Goal: Information Seeking & Learning: Learn about a topic

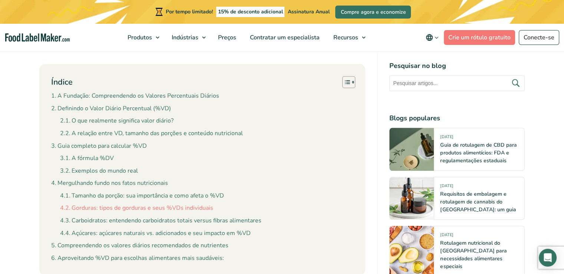
scroll to position [705, 0]
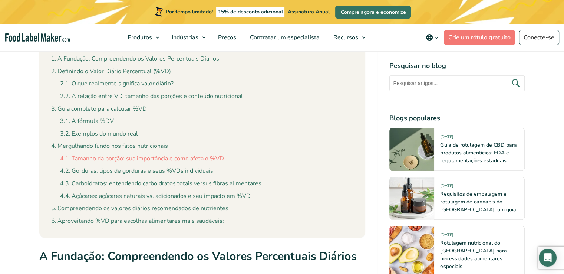
click at [164, 154] on font "Tamanho da porção: sua importância e como afeta o %VD" at bounding box center [148, 158] width 153 height 8
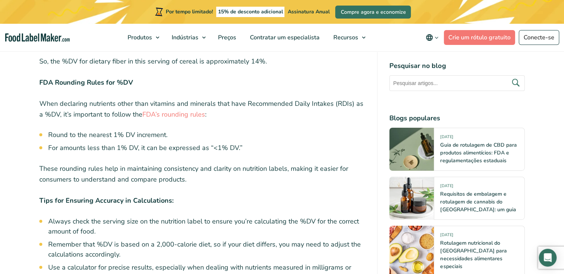
scroll to position [2768, 0]
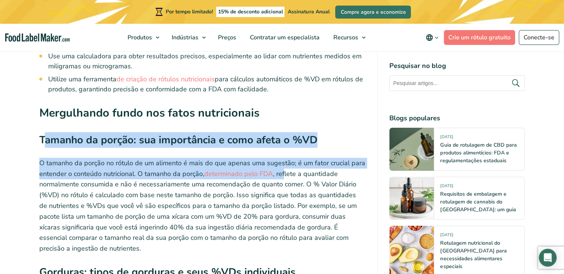
drag, startPoint x: 263, startPoint y: 162, endPoint x: 284, endPoint y: 164, distance: 20.1
click at [284, 169] on font ", reflete a quantidade normalmente consumida e não é necessariamente uma recome…" at bounding box center [198, 211] width 318 height 84
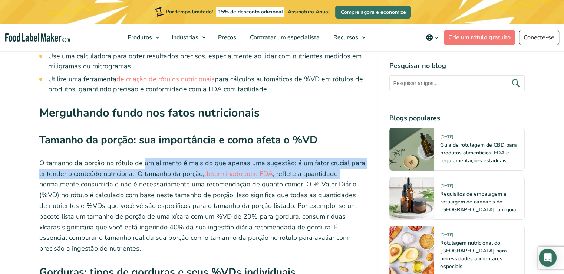
drag, startPoint x: 165, startPoint y: 158, endPoint x: 340, endPoint y: 168, distance: 175.4
click at [340, 168] on p "O tamanho da porção no rótulo de um alimento é mais do que apenas uma sugestão;…" at bounding box center [202, 206] width 327 height 96
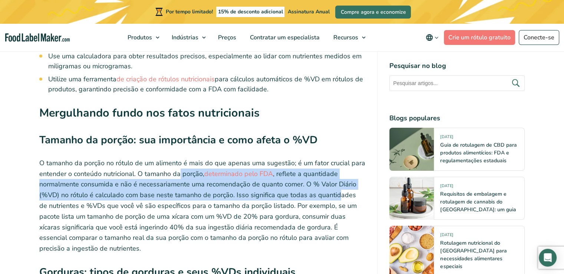
drag, startPoint x: 180, startPoint y: 165, endPoint x: 333, endPoint y: 186, distance: 155.0
click at [333, 186] on p "O tamanho da porção no rótulo de um alimento é mais do que apenas uma sugestão;…" at bounding box center [202, 206] width 327 height 96
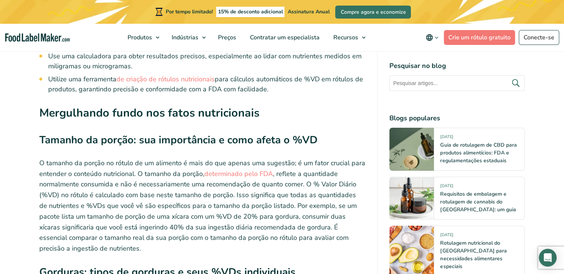
drag, startPoint x: 307, startPoint y: 192, endPoint x: 302, endPoint y: 192, distance: 4.5
click at [305, 192] on font ", reflete a quantidade normalmente consumida e não é necessariamente uma recome…" at bounding box center [198, 211] width 318 height 84
click at [261, 169] on font "determinado pelo FDA" at bounding box center [238, 173] width 69 height 9
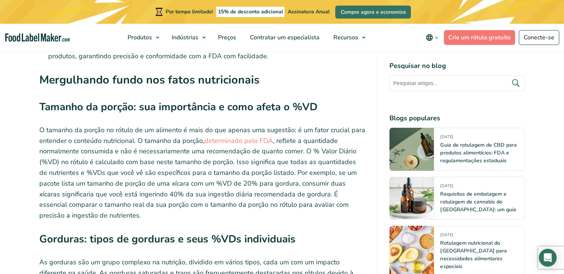
scroll to position [2805, 0]
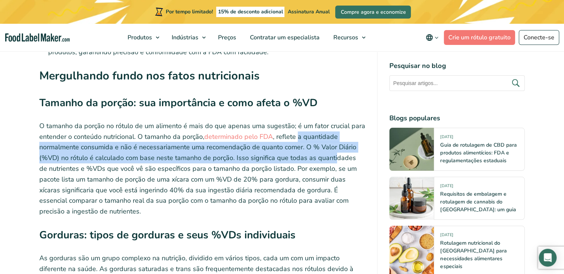
drag, startPoint x: 297, startPoint y: 125, endPoint x: 330, endPoint y: 146, distance: 39.8
click at [330, 146] on font ", reflete a quantidade normalmente consumida e não é necessariamente uma recome…" at bounding box center [198, 174] width 318 height 84
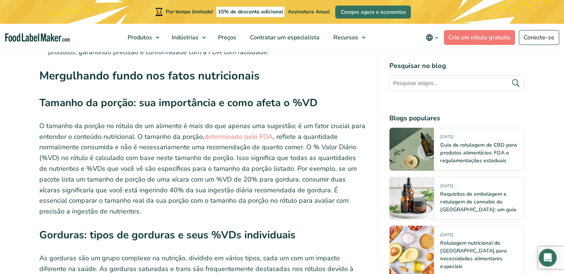
click at [177, 160] on font ", reflete a quantidade normalmente consumida e não é necessariamente uma recome…" at bounding box center [198, 174] width 318 height 84
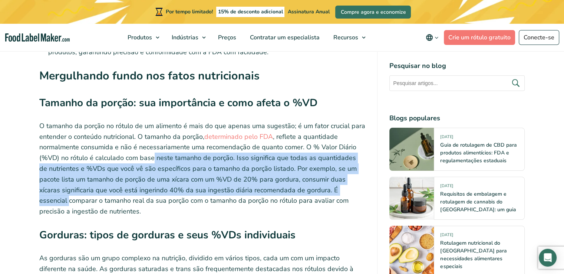
drag, startPoint x: 150, startPoint y: 145, endPoint x: 347, endPoint y: 184, distance: 201.2
click at [347, 184] on p "O tamanho da porção no rótulo de um alimento é mais do que apenas uma sugestão;…" at bounding box center [202, 169] width 327 height 96
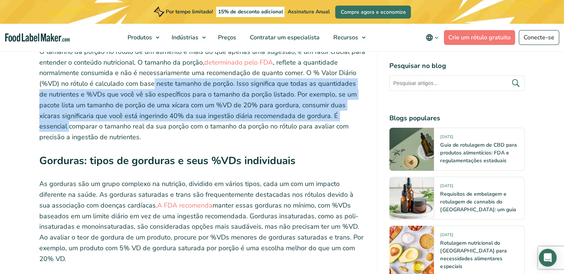
click at [119, 89] on font ", reflete a quantidade normalmente consumida e não é necessariamente uma recome…" at bounding box center [198, 100] width 318 height 84
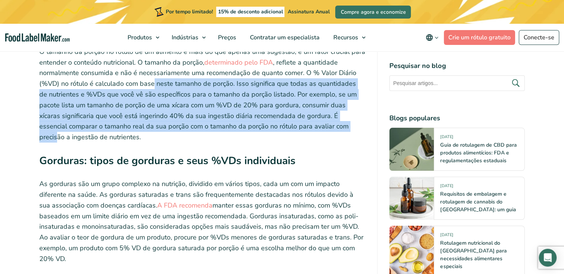
drag, startPoint x: 122, startPoint y: 92, endPoint x: 332, endPoint y: 120, distance: 212.3
click at [332, 120] on p "O tamanho da porção no rótulo de um alimento é mais do que apenas uma sugestão;…" at bounding box center [202, 94] width 327 height 96
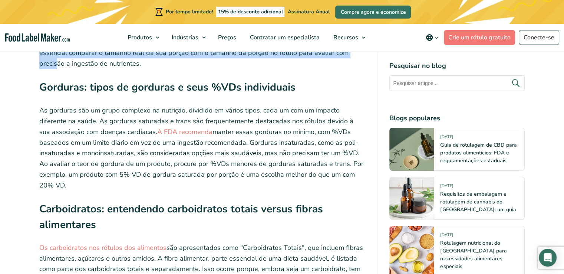
scroll to position [3102, 0]
